Goal: Transaction & Acquisition: Download file/media

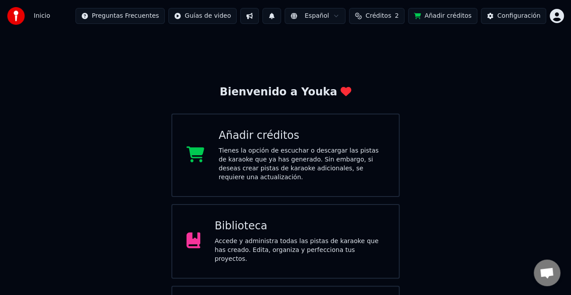
click at [310, 225] on div "Biblioteca" at bounding box center [299, 226] width 170 height 14
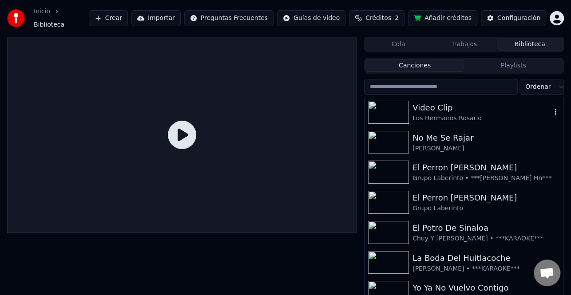
click at [465, 118] on div "Video Clip Los Hermanos Rosario" at bounding box center [463, 112] width 199 height 30
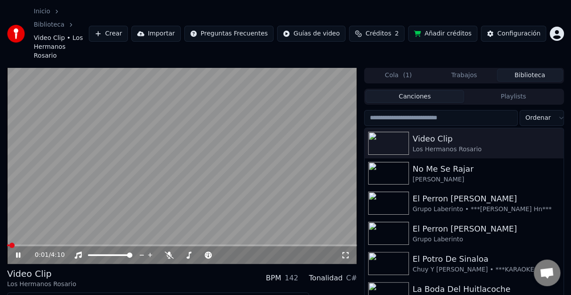
click at [31, 294] on button "Editar" at bounding box center [27, 300] width 36 height 12
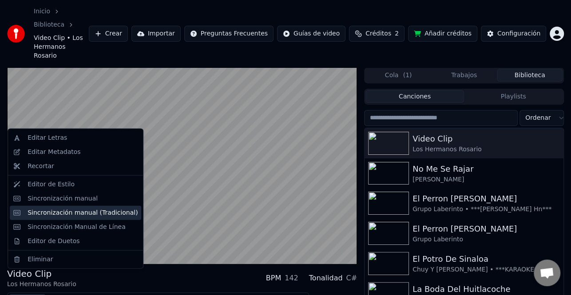
click at [73, 211] on div "Sincronización manual (Tradicional)" at bounding box center [83, 212] width 110 height 9
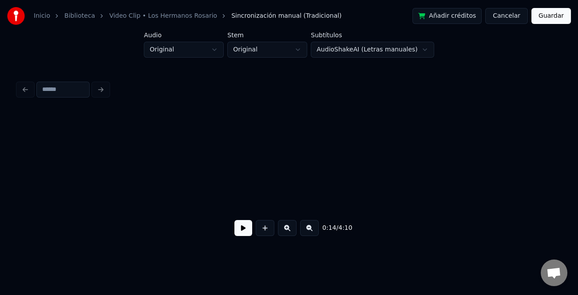
scroll to position [0, 993]
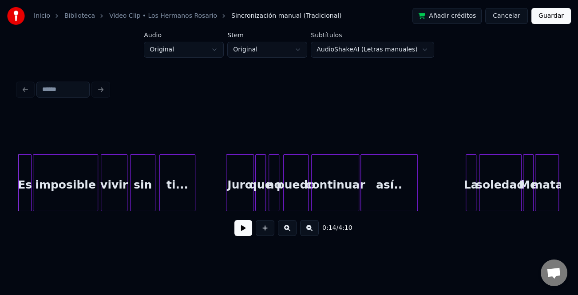
click at [240, 231] on button at bounding box center [243, 228] width 18 height 16
click at [288, 233] on button at bounding box center [287, 228] width 19 height 16
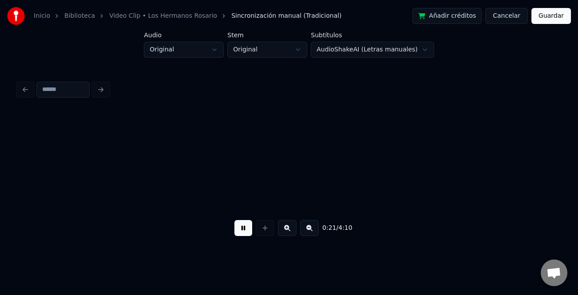
scroll to position [0, 1901]
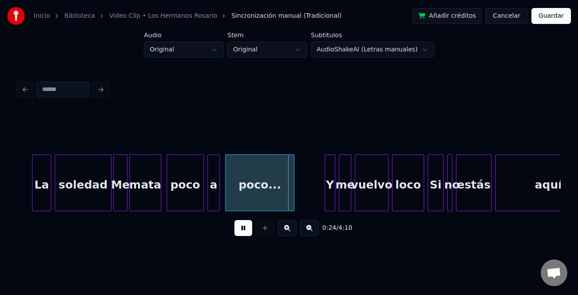
click at [34, 204] on div at bounding box center [33, 183] width 3 height 56
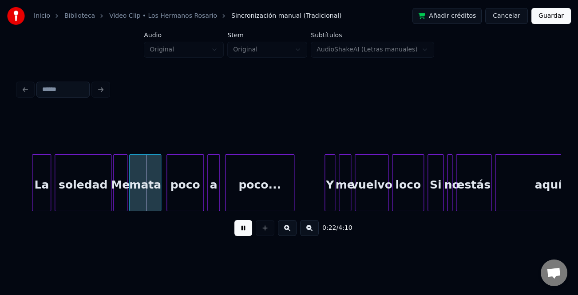
click at [287, 230] on button at bounding box center [287, 228] width 19 height 16
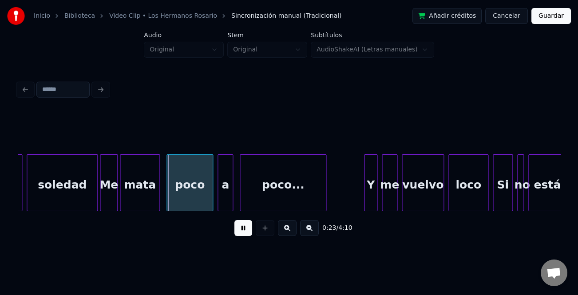
click at [287, 230] on button at bounding box center [287, 228] width 19 height 16
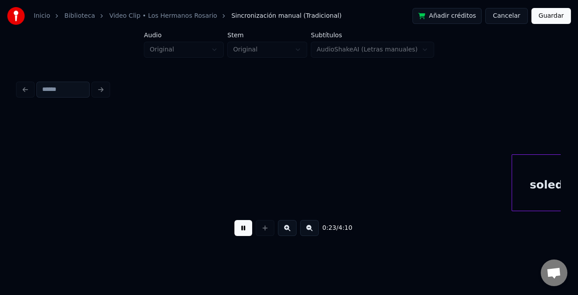
scroll to position [0, 2931]
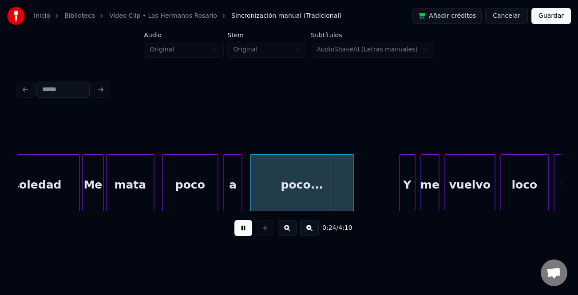
click at [244, 236] on button at bounding box center [243, 228] width 18 height 16
click at [401, 200] on div "Y" at bounding box center [407, 182] width 16 height 57
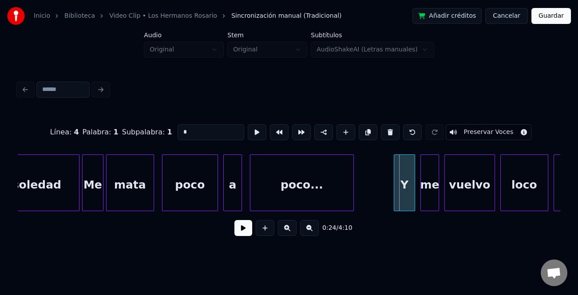
click at [394, 204] on div at bounding box center [395, 183] width 3 height 56
click at [240, 231] on button at bounding box center [243, 228] width 18 height 16
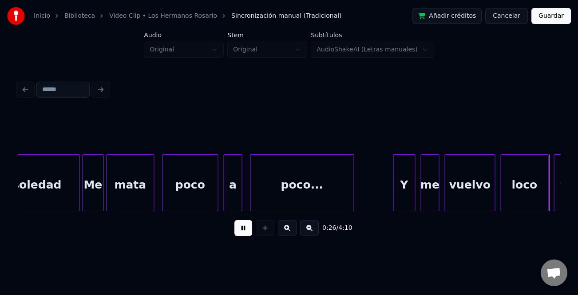
scroll to position [0, 3473]
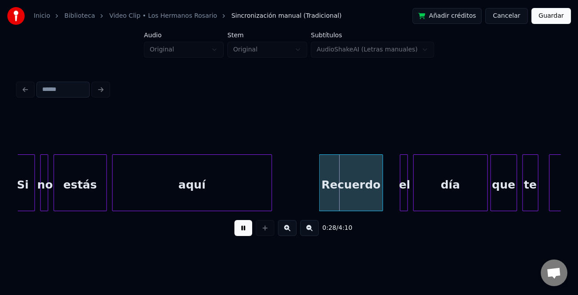
click at [360, 200] on div "Recuerdo" at bounding box center [350, 185] width 63 height 60
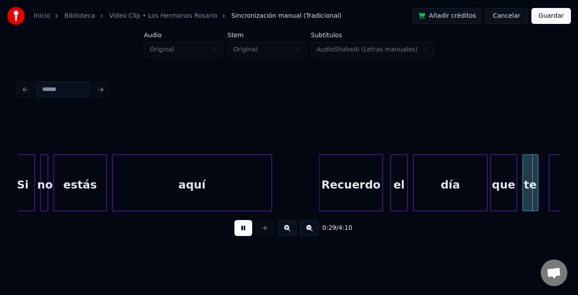
click at [392, 204] on div at bounding box center [392, 183] width 3 height 56
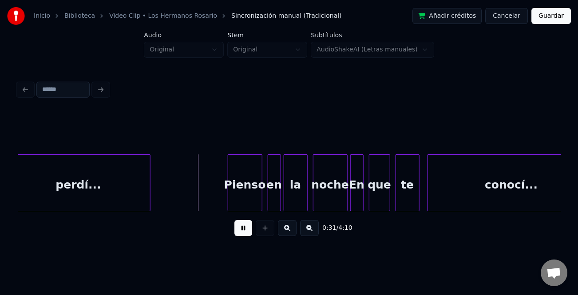
click at [241, 232] on button at bounding box center [243, 228] width 18 height 16
click at [242, 236] on button at bounding box center [243, 228] width 18 height 16
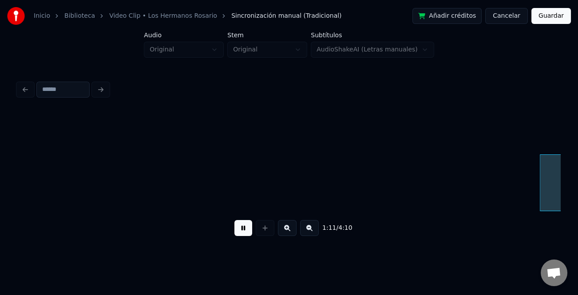
scroll to position [0, 9449]
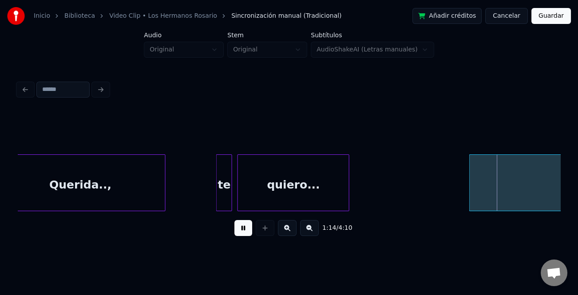
click at [245, 229] on button at bounding box center [243, 228] width 18 height 16
click at [312, 234] on button at bounding box center [309, 228] width 19 height 16
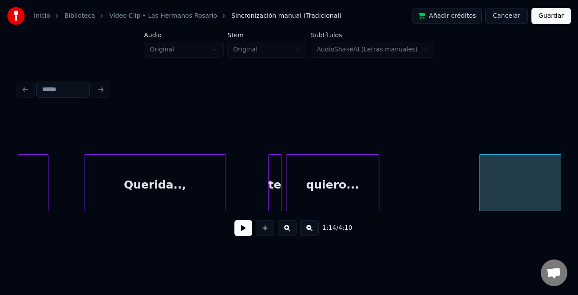
click at [311, 233] on button at bounding box center [309, 228] width 19 height 16
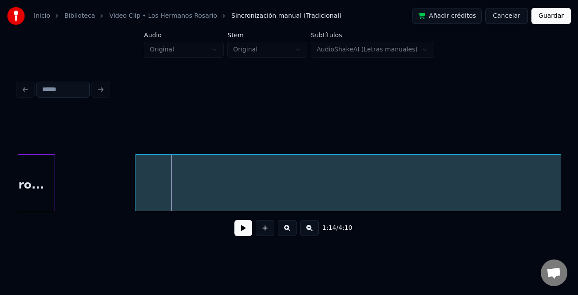
scroll to position [0, 6537]
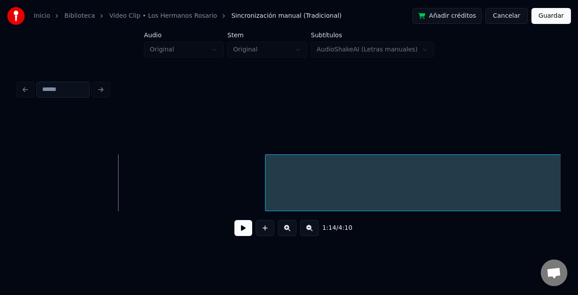
click at [266, 200] on div at bounding box center [266, 183] width 3 height 56
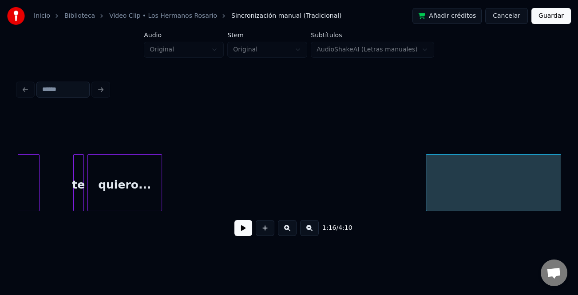
scroll to position [0, 6358]
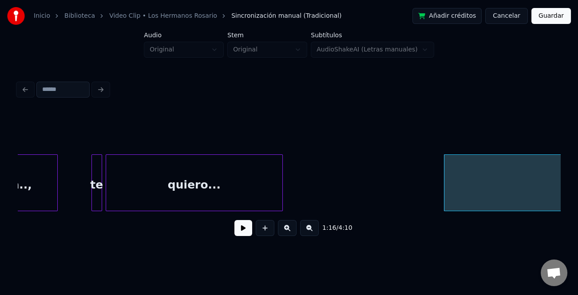
click at [282, 203] on div at bounding box center [281, 183] width 3 height 56
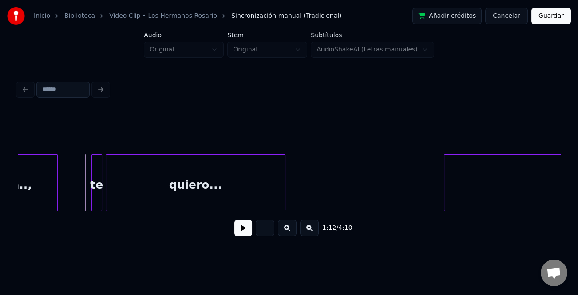
click at [245, 234] on button at bounding box center [243, 228] width 18 height 16
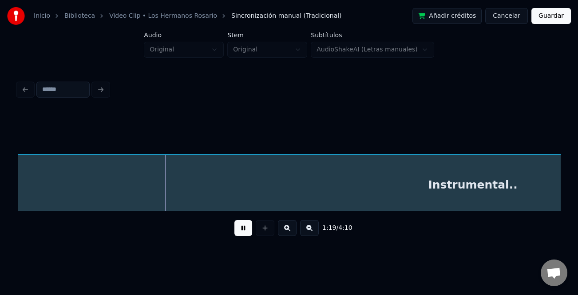
scroll to position [0, 7052]
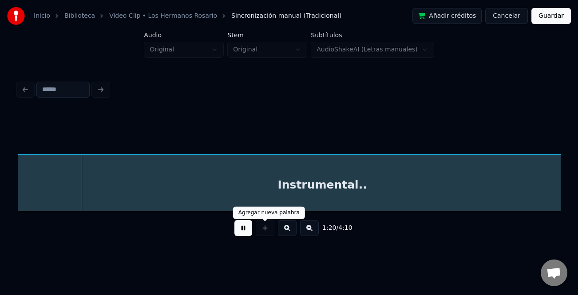
click at [244, 233] on button at bounding box center [243, 228] width 18 height 16
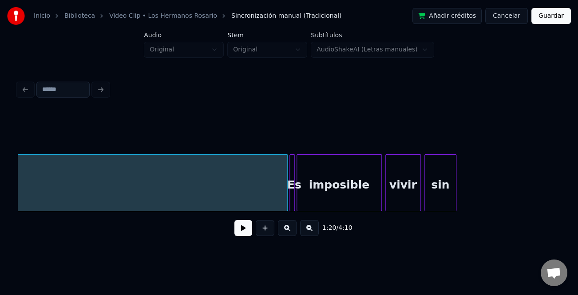
scroll to position [0, 7534]
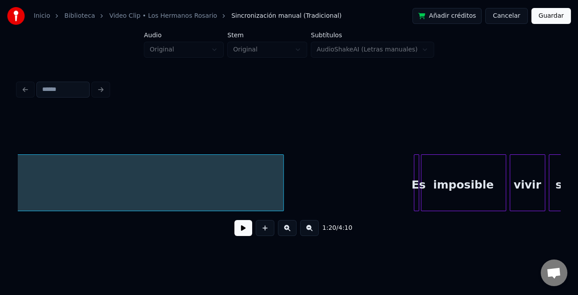
click at [280, 200] on div at bounding box center [281, 183] width 3 height 56
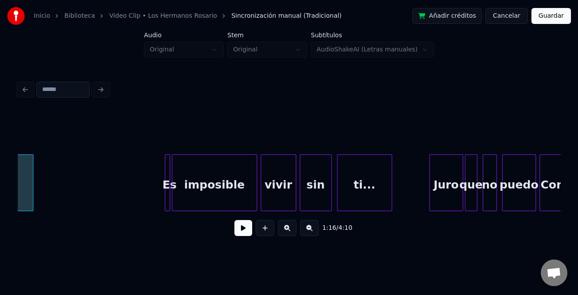
scroll to position [0, 7517]
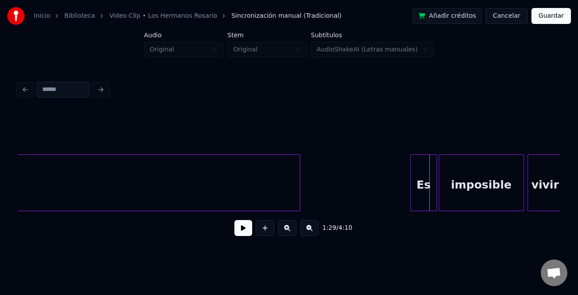
click at [411, 197] on div at bounding box center [411, 183] width 3 height 56
click at [416, 201] on div "Es" at bounding box center [420, 185] width 26 height 60
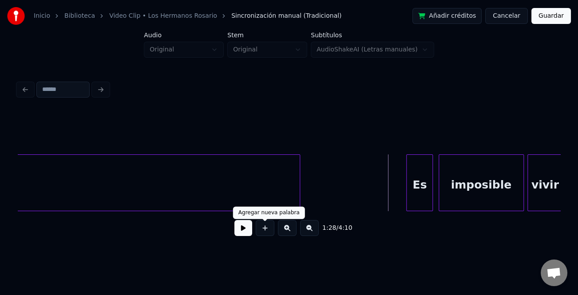
click at [243, 231] on button at bounding box center [243, 228] width 18 height 16
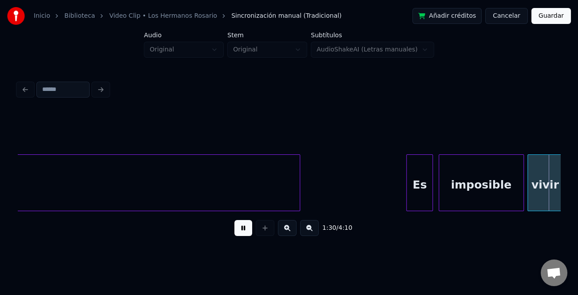
scroll to position [0, 8058]
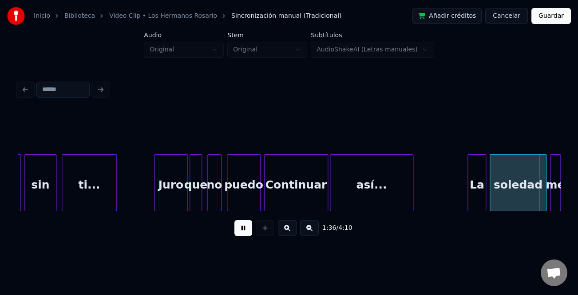
click at [468, 202] on div at bounding box center [469, 183] width 3 height 56
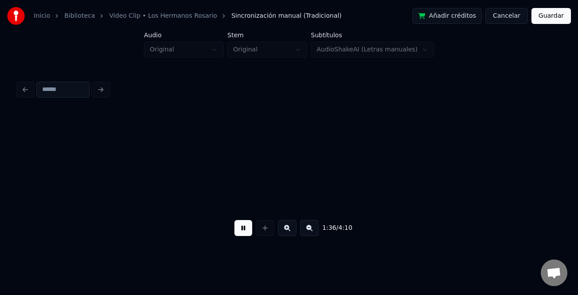
scroll to position [0, 8601]
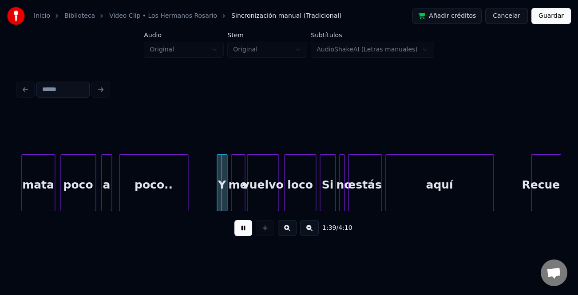
click at [289, 231] on button at bounding box center [287, 228] width 19 height 16
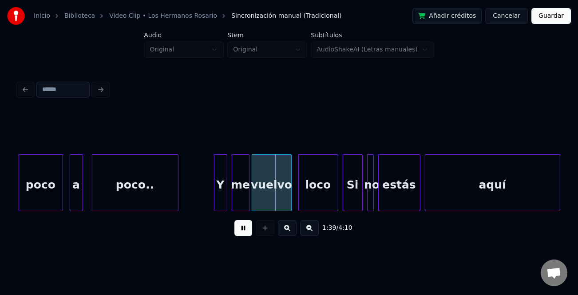
click at [289, 231] on button at bounding box center [287, 228] width 19 height 16
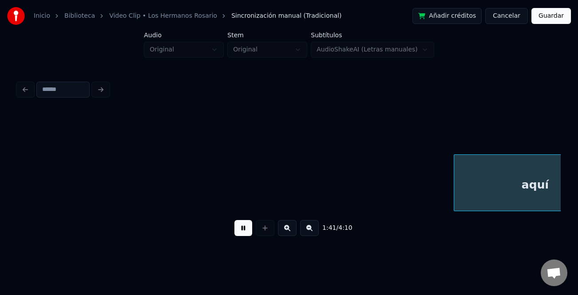
scroll to position [0, 13560]
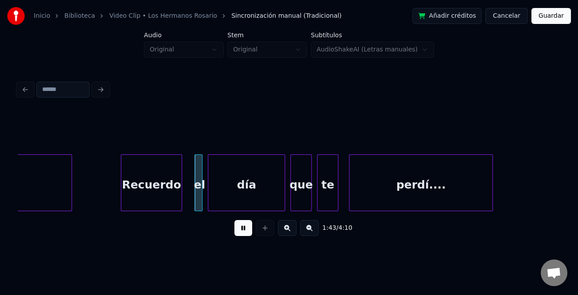
click at [175, 196] on div "Recuerdo" at bounding box center [151, 185] width 60 height 60
click at [282, 231] on button at bounding box center [287, 228] width 19 height 16
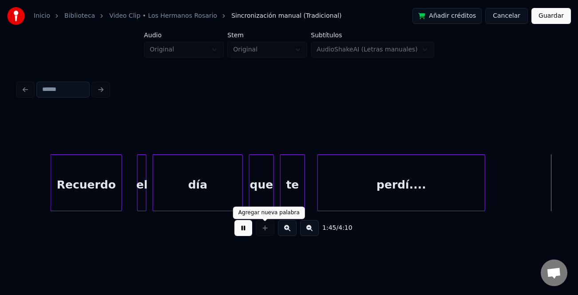
scroll to position [0, 16450]
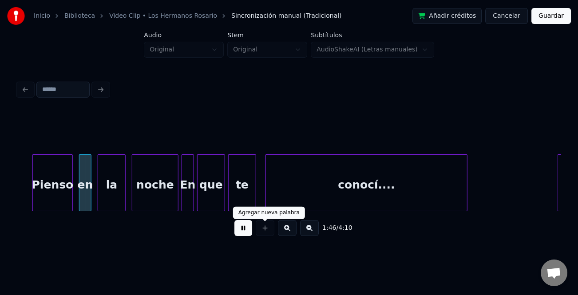
click at [249, 227] on button at bounding box center [243, 228] width 18 height 16
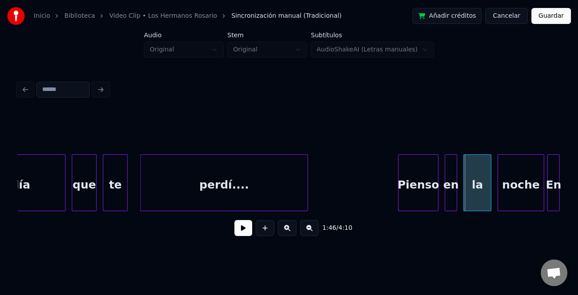
scroll to position [0, 16022]
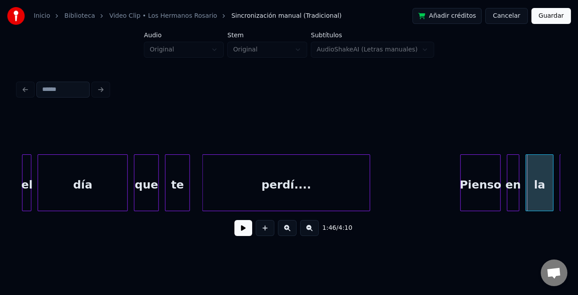
click at [158, 192] on div at bounding box center [157, 183] width 3 height 56
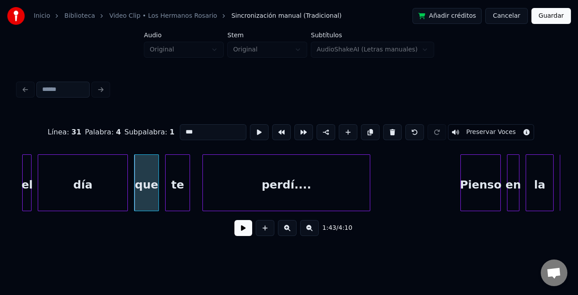
drag, startPoint x: 185, startPoint y: 127, endPoint x: 185, endPoint y: 134, distance: 6.7
click at [185, 127] on input "***" at bounding box center [213, 132] width 67 height 16
type input "***"
click at [242, 234] on button at bounding box center [243, 228] width 18 height 16
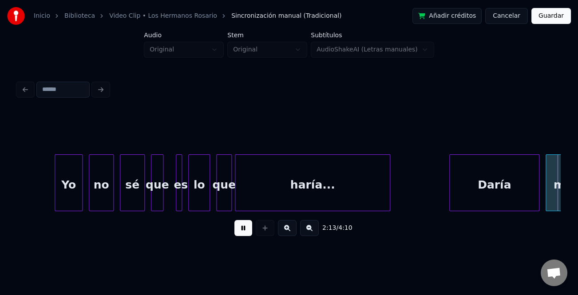
scroll to position [0, 20747]
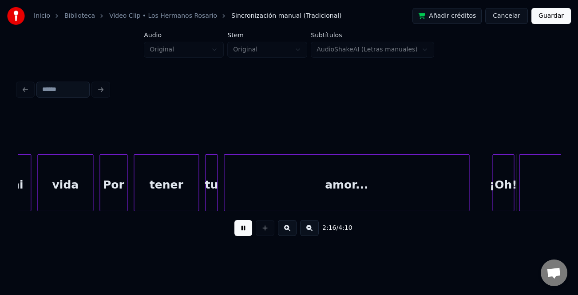
click at [496, 191] on div "¡Oh!" at bounding box center [503, 185] width 21 height 60
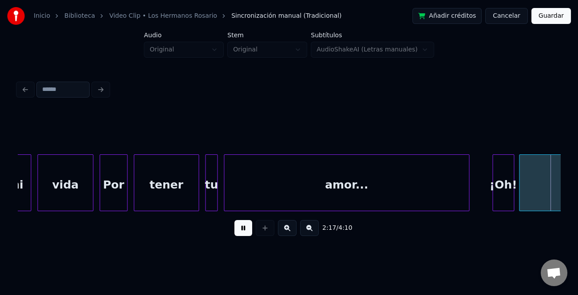
scroll to position [0, 21290]
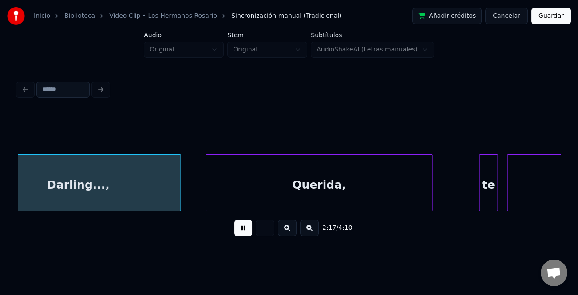
click at [493, 191] on div "te" at bounding box center [489, 185] width 18 height 60
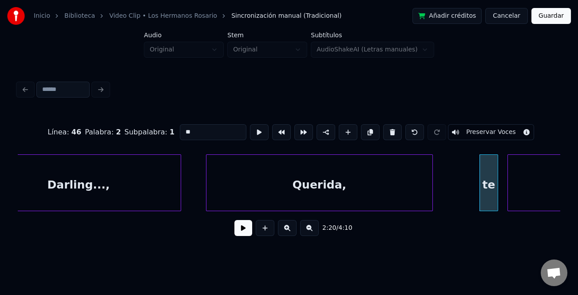
click at [244, 229] on button at bounding box center [243, 228] width 18 height 16
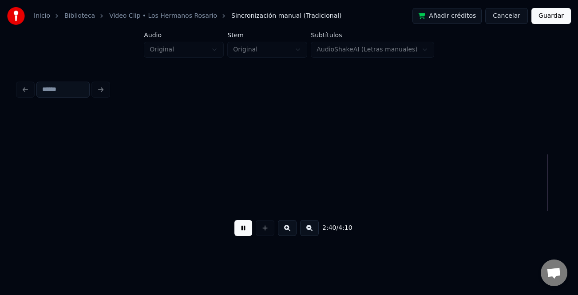
scroll to position [0, 24995]
click at [312, 236] on button at bounding box center [309, 228] width 19 height 16
click at [247, 230] on button at bounding box center [243, 228] width 18 height 16
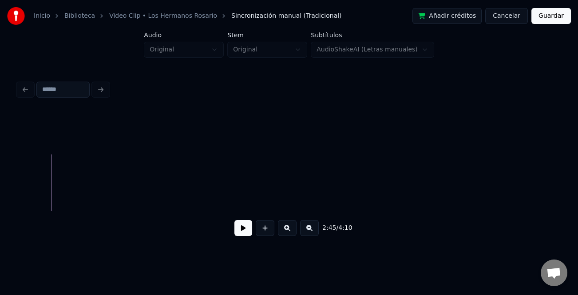
click at [307, 232] on button at bounding box center [309, 228] width 19 height 16
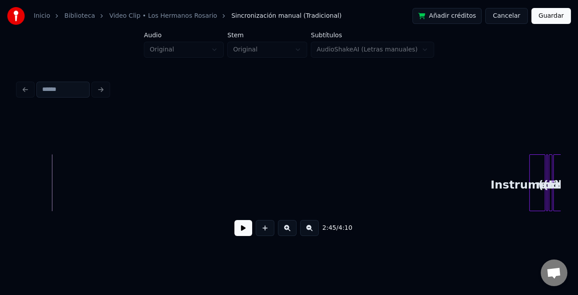
click at [307, 232] on button at bounding box center [309, 228] width 19 height 16
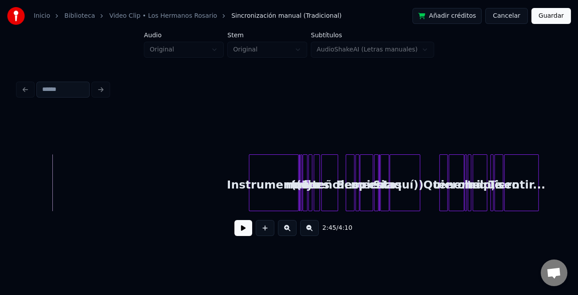
click at [249, 206] on div at bounding box center [250, 183] width 3 height 56
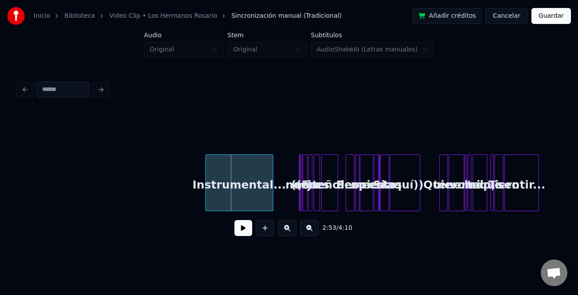
click at [225, 204] on div "Instrumental..." at bounding box center [239, 185] width 67 height 60
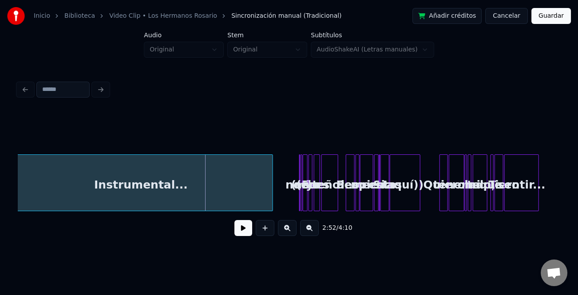
click at [9, 201] on div "Inicio Biblioteca Video Clip • Los Hermanos Rosario Sincronización manual (Trad…" at bounding box center [289, 124] width 578 height 249
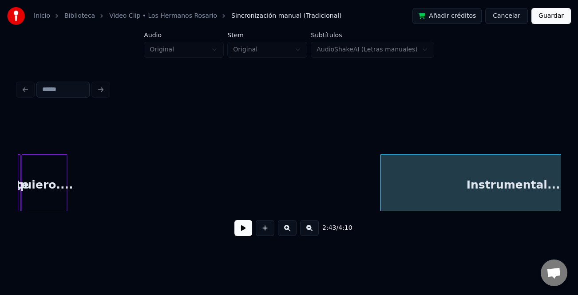
scroll to position [0, 3235]
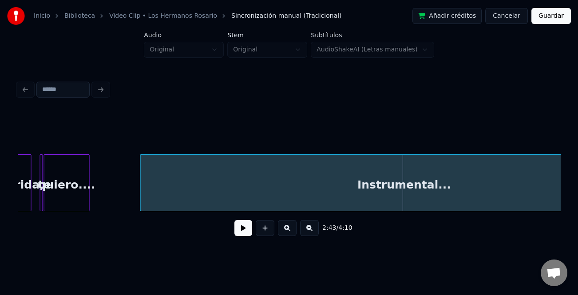
click at [141, 201] on div at bounding box center [142, 183] width 3 height 56
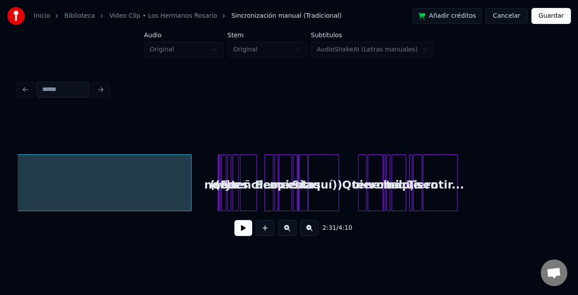
scroll to position [0, 3720]
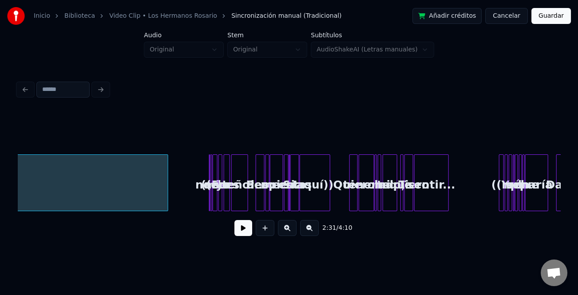
click at [167, 180] on div at bounding box center [166, 183] width 3 height 56
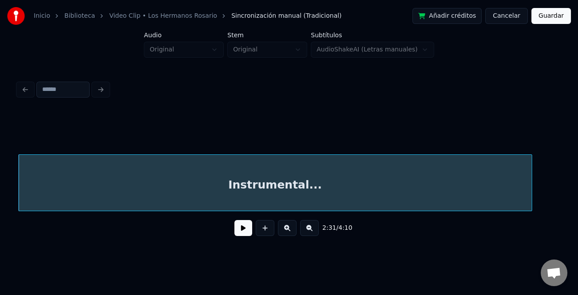
scroll to position [0, 3471]
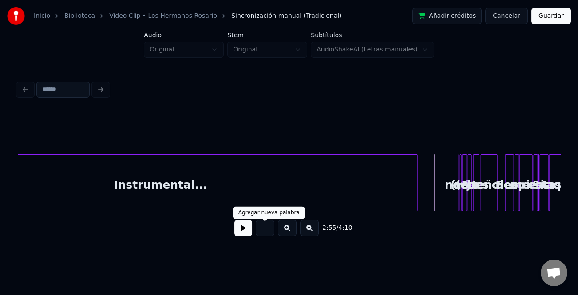
click at [247, 229] on button at bounding box center [243, 228] width 18 height 16
click at [288, 231] on button at bounding box center [287, 228] width 19 height 16
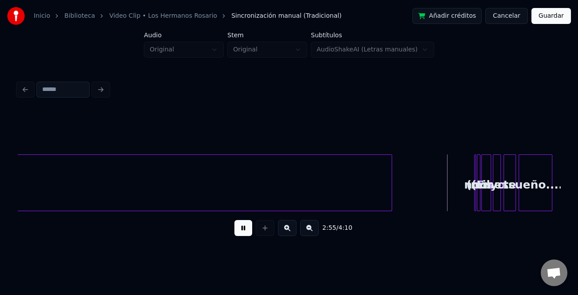
click at [288, 231] on button at bounding box center [287, 228] width 19 height 16
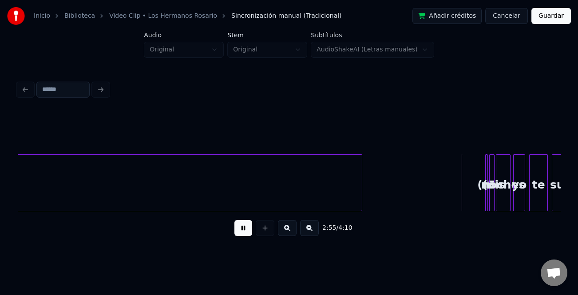
click at [288, 231] on button at bounding box center [287, 228] width 19 height 16
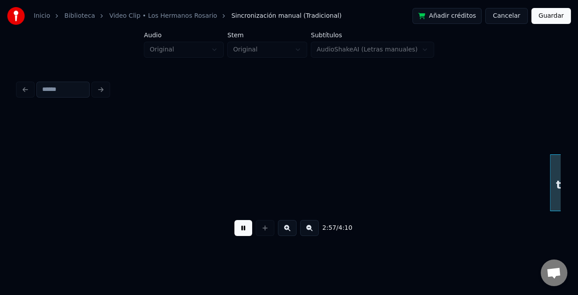
scroll to position [0, 15715]
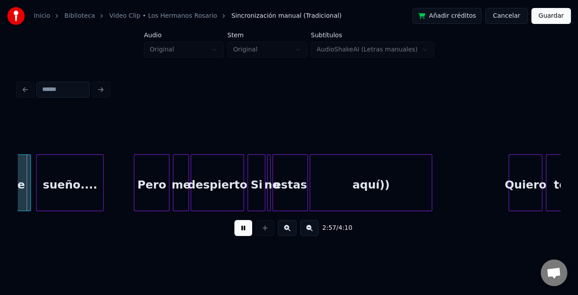
click at [245, 233] on button at bounding box center [243, 228] width 18 height 16
click at [288, 233] on button at bounding box center [287, 228] width 19 height 16
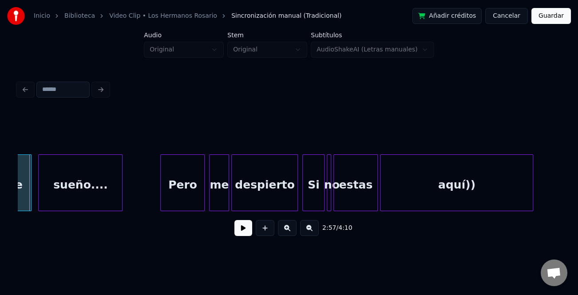
click at [288, 233] on button at bounding box center [287, 228] width 19 height 16
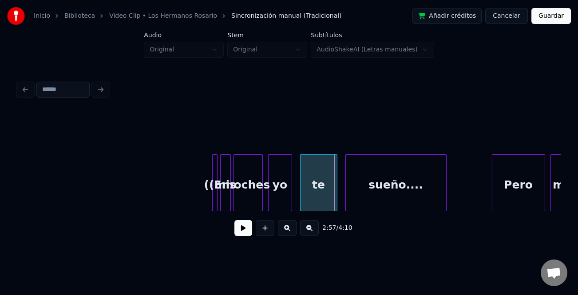
scroll to position [0, 23113]
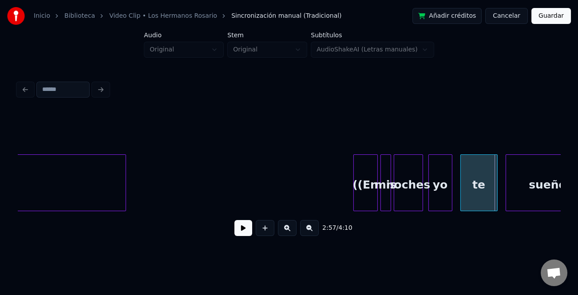
click at [354, 197] on div at bounding box center [355, 183] width 3 height 56
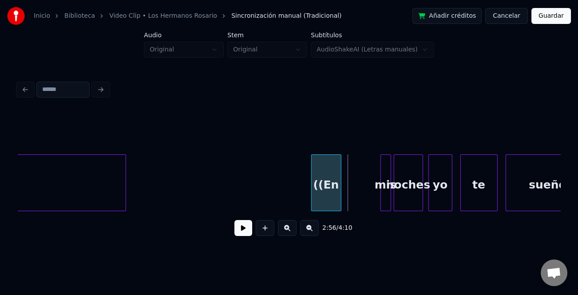
click at [321, 203] on div "((En" at bounding box center [325, 185] width 29 height 60
click at [371, 203] on div at bounding box center [372, 183] width 3 height 56
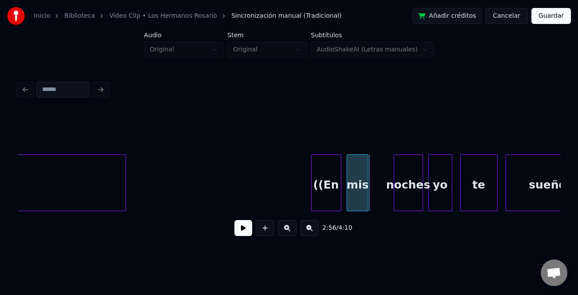
click at [352, 207] on div "mis" at bounding box center [357, 185] width 21 height 60
click at [372, 206] on div at bounding box center [372, 183] width 3 height 56
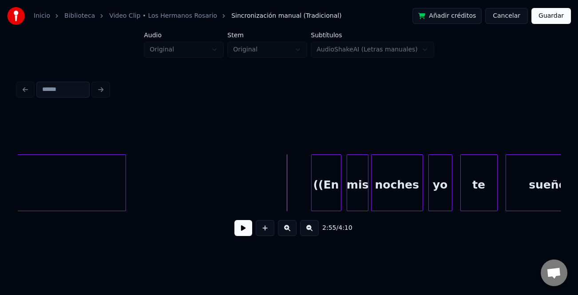
click at [244, 226] on button at bounding box center [243, 228] width 18 height 16
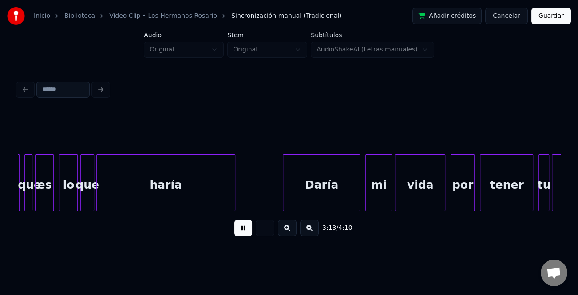
scroll to position [0, 25827]
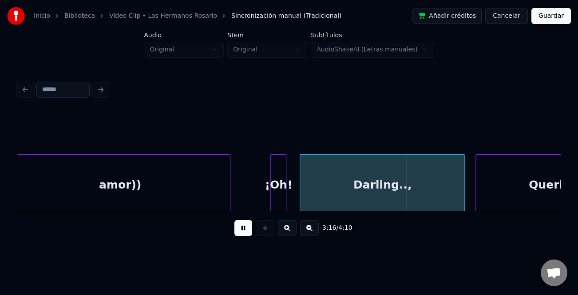
click at [270, 201] on div "¡Oh!" at bounding box center [278, 182] width 16 height 57
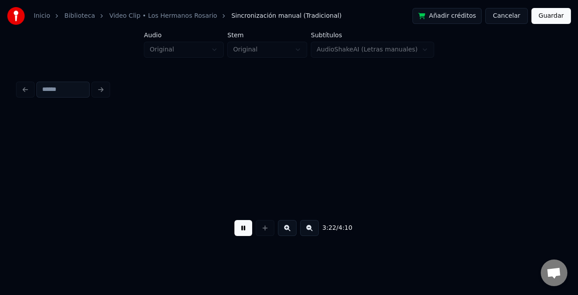
scroll to position [0, 26913]
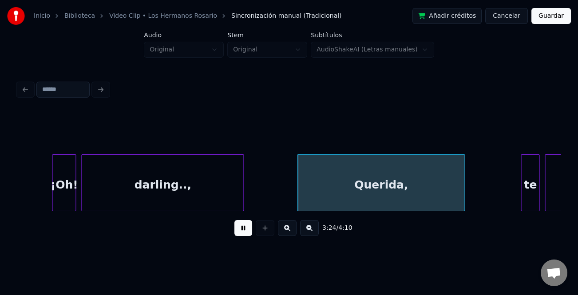
click at [55, 185] on div "¡Oh!" at bounding box center [63, 185] width 23 height 60
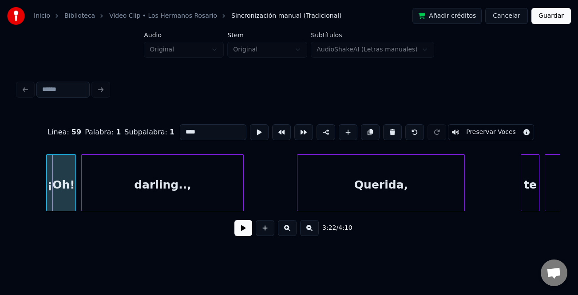
click at [47, 189] on div at bounding box center [48, 183] width 3 height 56
click at [243, 229] on button at bounding box center [243, 228] width 18 height 16
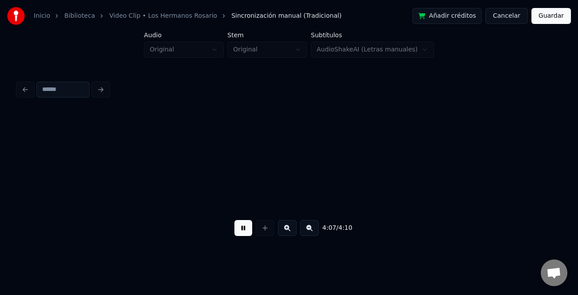
scroll to position [0, 32840]
click at [548, 20] on button "Guardar" at bounding box center [550, 16] width 39 height 16
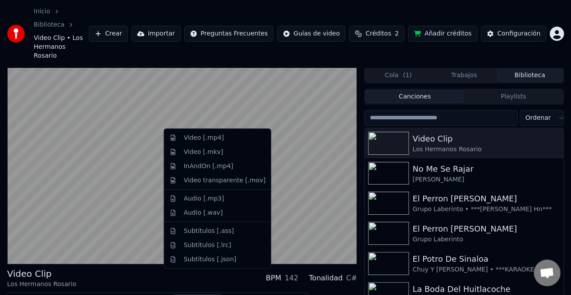
click at [201, 294] on button "Descargar" at bounding box center [197, 300] width 50 height 12
click at [242, 141] on div "Video [.mp4]" at bounding box center [225, 138] width 82 height 9
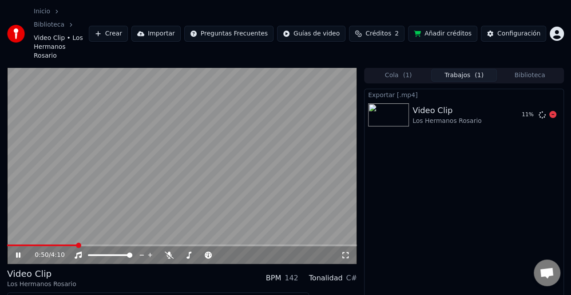
click at [547, 110] on div "11 %" at bounding box center [537, 115] width 38 height 11
click at [551, 111] on icon at bounding box center [552, 114] width 7 height 7
click at [21, 246] on div "0:52 / 4:10" at bounding box center [182, 255] width 350 height 18
click at [16, 252] on icon at bounding box center [24, 255] width 20 height 7
click at [40, 294] on button "Editar" at bounding box center [27, 300] width 36 height 12
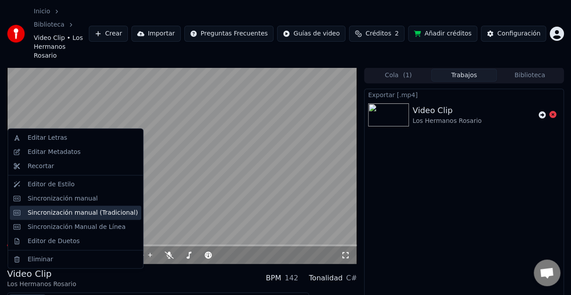
click at [83, 215] on div "Sincronización manual (Tradicional)" at bounding box center [83, 212] width 110 height 9
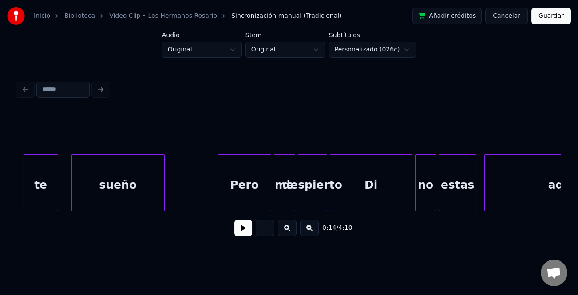
scroll to position [0, 5825]
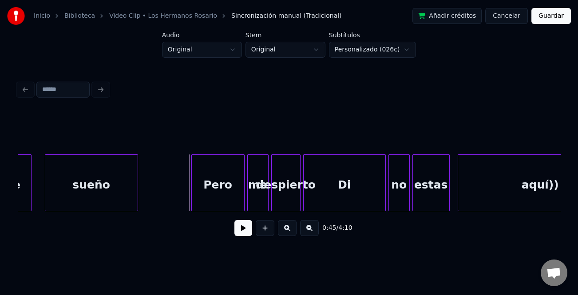
click at [198, 200] on div "Pero" at bounding box center [218, 185] width 52 height 60
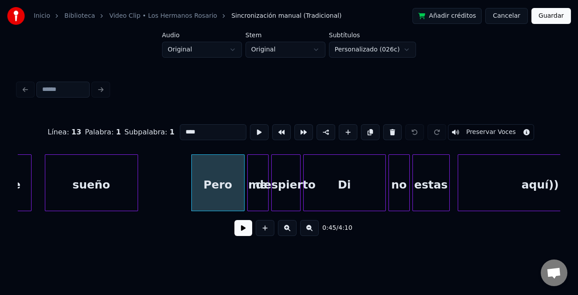
click at [244, 230] on button at bounding box center [243, 228] width 18 height 16
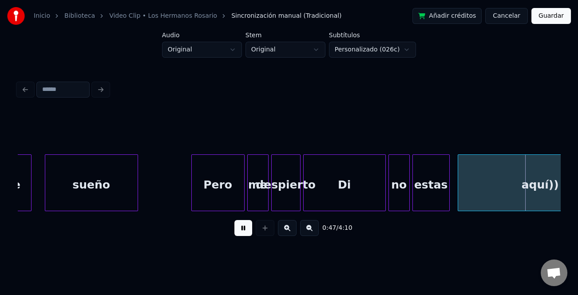
click at [244, 230] on button at bounding box center [243, 228] width 18 height 16
click at [354, 193] on div at bounding box center [353, 183] width 3 height 56
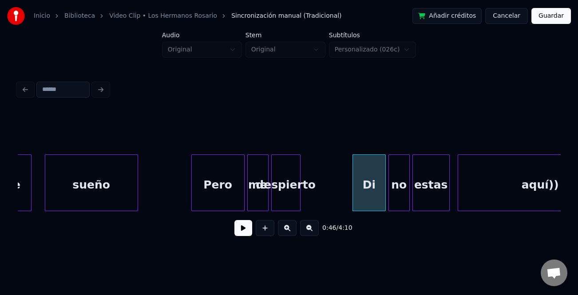
click at [366, 185] on div "Di" at bounding box center [369, 185] width 32 height 60
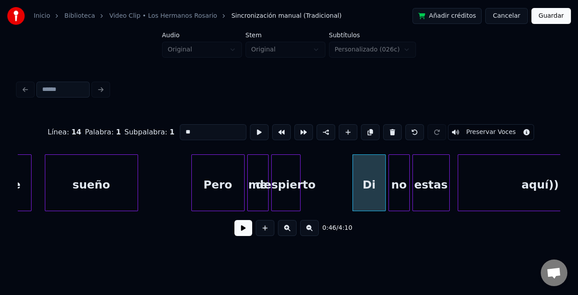
click at [193, 131] on input "**" at bounding box center [213, 132] width 67 height 16
drag, startPoint x: 183, startPoint y: 127, endPoint x: 187, endPoint y: 143, distance: 16.0
click at [182, 127] on input "**" at bounding box center [213, 132] width 67 height 16
click at [346, 201] on div at bounding box center [347, 183] width 3 height 56
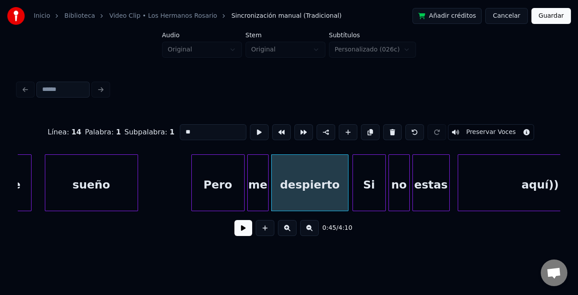
click at [219, 173] on div "Pero" at bounding box center [218, 185] width 52 height 60
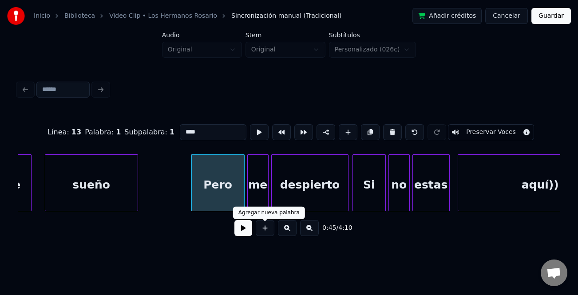
type input "****"
click at [254, 234] on div at bounding box center [265, 228] width 22 height 16
click at [250, 234] on button at bounding box center [243, 228] width 18 height 16
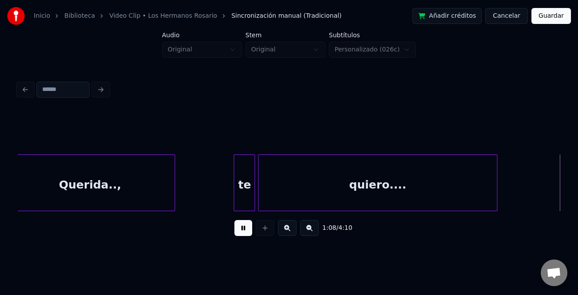
scroll to position [0, 9082]
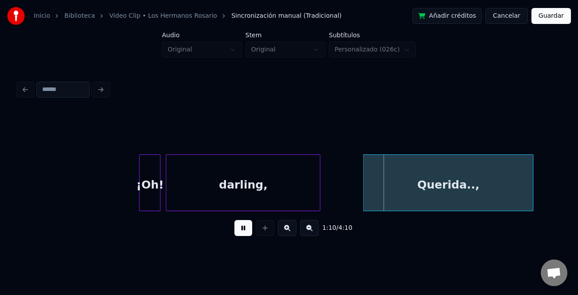
click at [248, 233] on button at bounding box center [243, 228] width 18 height 16
click at [132, 200] on div at bounding box center [132, 183] width 3 height 56
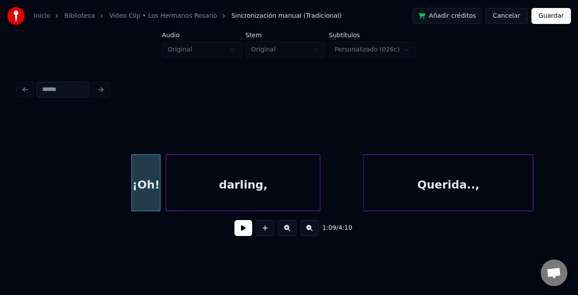
click at [246, 231] on button at bounding box center [243, 228] width 18 height 16
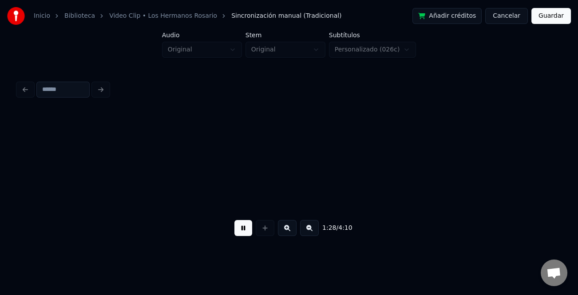
scroll to position [0, 11797]
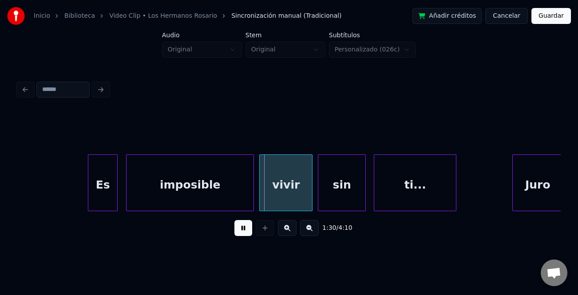
click at [88, 186] on div at bounding box center [89, 183] width 3 height 56
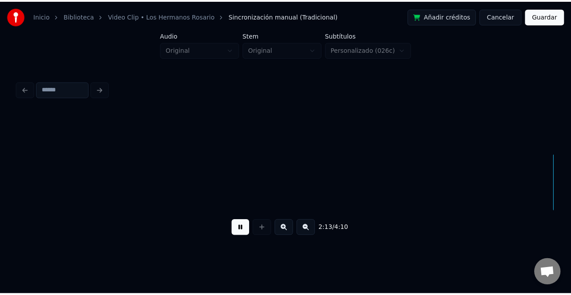
scroll to position [0, 17768]
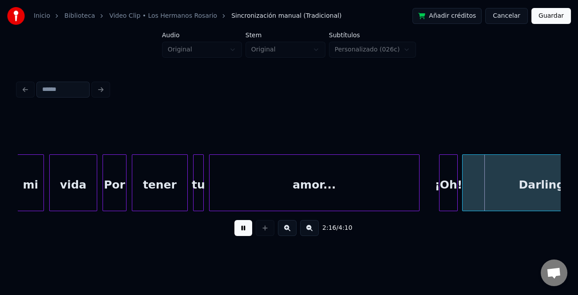
click at [244, 233] on button at bounding box center [243, 228] width 18 height 16
drag, startPoint x: 549, startPoint y: 16, endPoint x: 523, endPoint y: 21, distance: 27.1
click at [550, 16] on button "Guardar" at bounding box center [550, 16] width 39 height 16
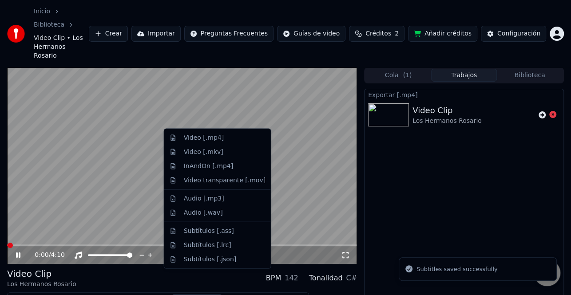
click at [185, 294] on button "Descargar" at bounding box center [197, 300] width 50 height 12
click at [224, 134] on div "Video [.mp4]" at bounding box center [225, 138] width 82 height 9
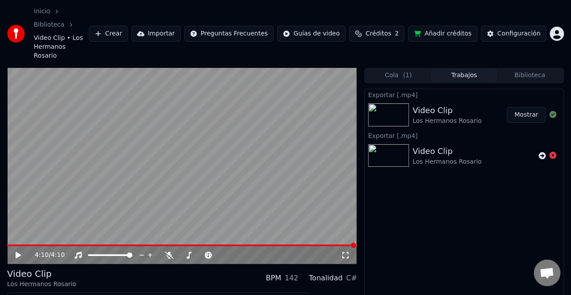
click at [530, 107] on button "Mostrar" at bounding box center [525, 115] width 39 height 16
